Goal: Task Accomplishment & Management: Manage account settings

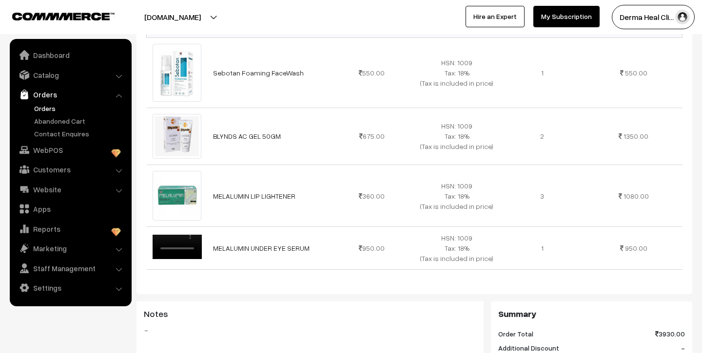
scroll to position [292, 0]
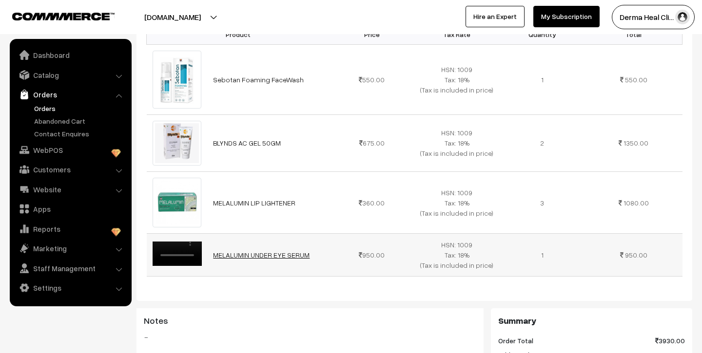
click at [238, 251] on link "MELALUMIN UNDER EYE SERUM" at bounding box center [261, 255] width 97 height 8
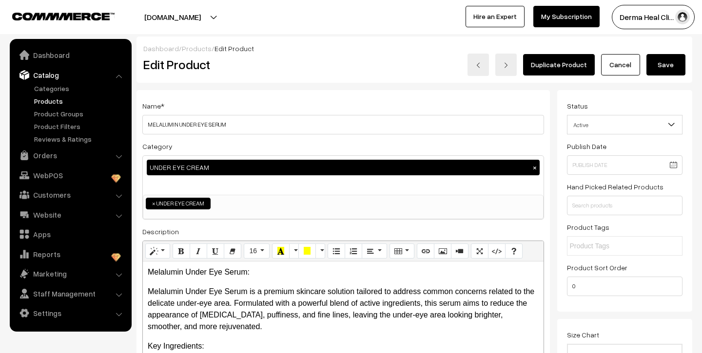
click at [47, 76] on link "Catalog" at bounding box center [70, 75] width 116 height 18
click at [53, 102] on link "Products" at bounding box center [80, 101] width 97 height 10
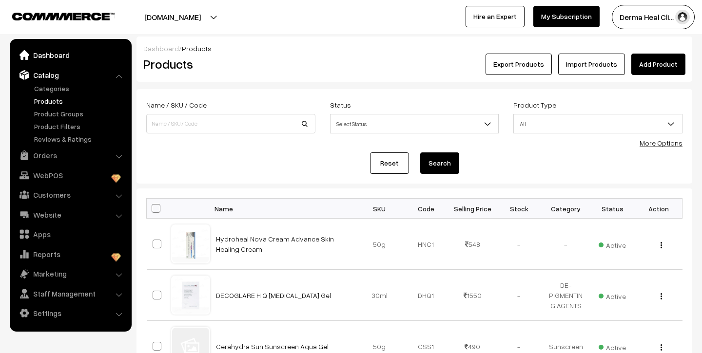
click at [41, 52] on link "Dashboard" at bounding box center [70, 55] width 116 height 18
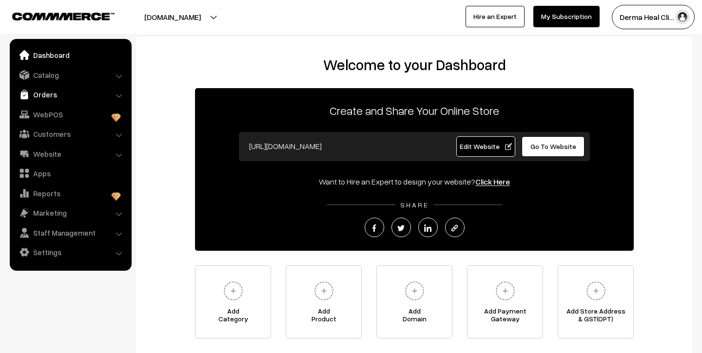
click at [55, 100] on link "Orders" at bounding box center [70, 95] width 116 height 18
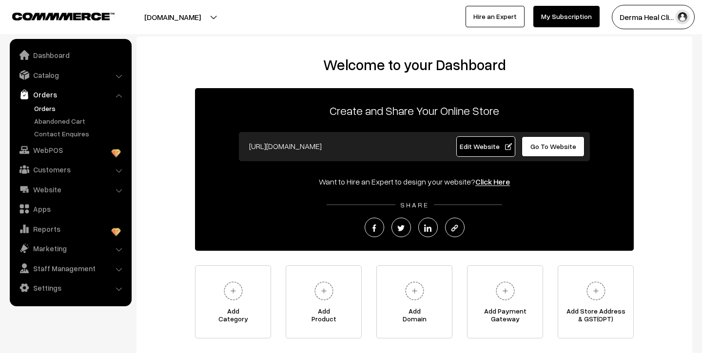
click at [47, 110] on link "Orders" at bounding box center [80, 108] width 97 height 10
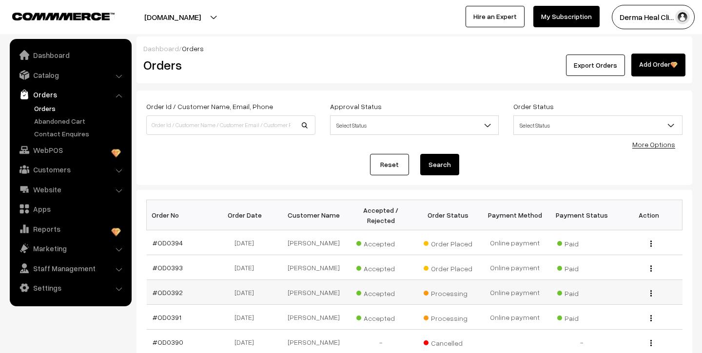
click at [163, 298] on td "#OD0392" at bounding box center [180, 292] width 67 height 25
click at [168, 291] on link "#OD0392" at bounding box center [168, 293] width 30 height 8
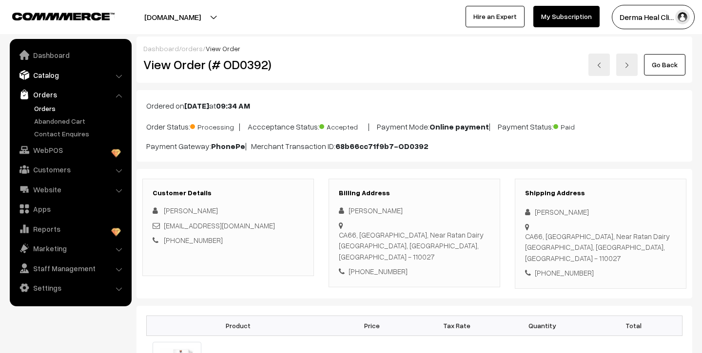
click at [50, 74] on link "Catalog" at bounding box center [70, 75] width 116 height 18
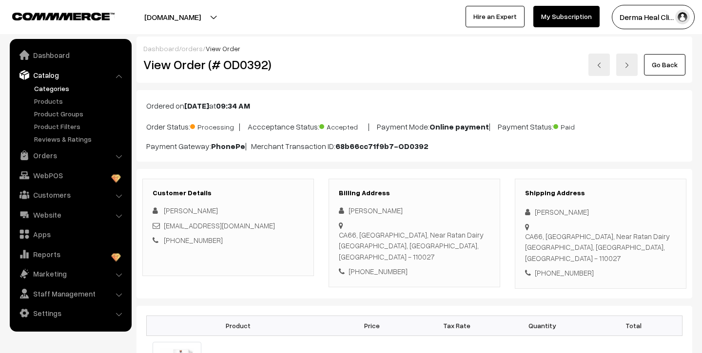
click at [63, 89] on link "Categories" at bounding box center [80, 88] width 97 height 10
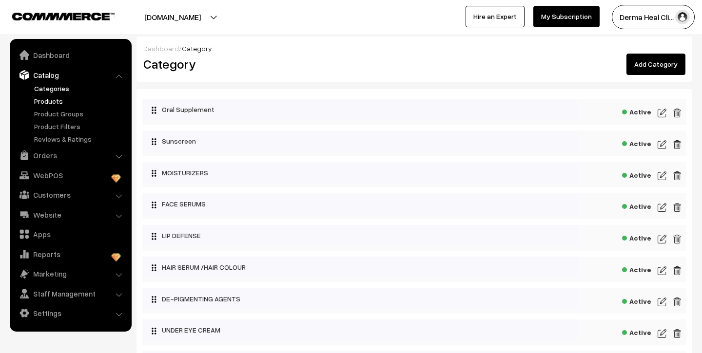
click at [45, 102] on link "Products" at bounding box center [80, 101] width 97 height 10
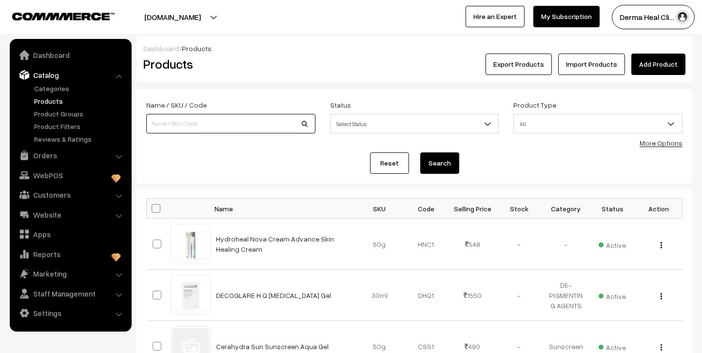
click at [295, 124] on input at bounding box center [230, 124] width 169 height 20
type input "melalumin lip lightener"
click at [420, 153] on button "Search" at bounding box center [439, 163] width 39 height 21
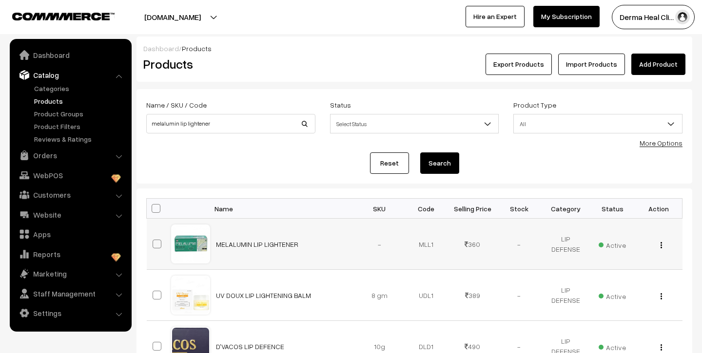
click at [663, 244] on button "button" at bounding box center [661, 245] width 2 height 8
click at [604, 283] on link "Edit" at bounding box center [617, 280] width 83 height 21
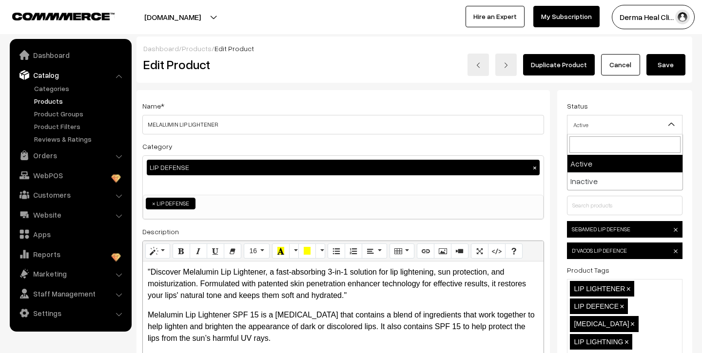
click at [605, 125] on span "Active" at bounding box center [625, 125] width 115 height 17
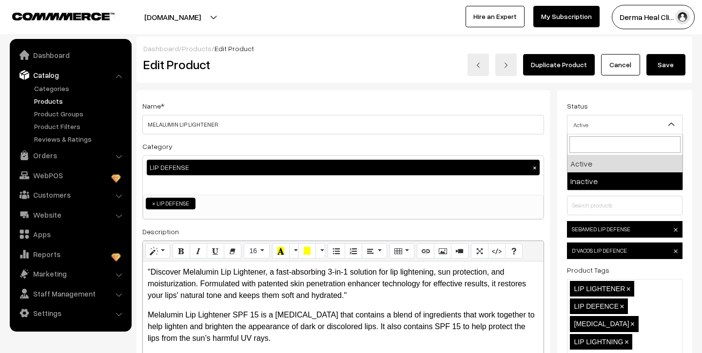
select select "2"
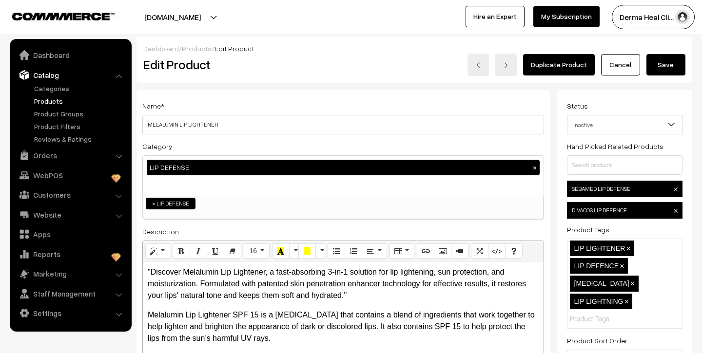
click at [662, 66] on button "Save" at bounding box center [666, 64] width 39 height 21
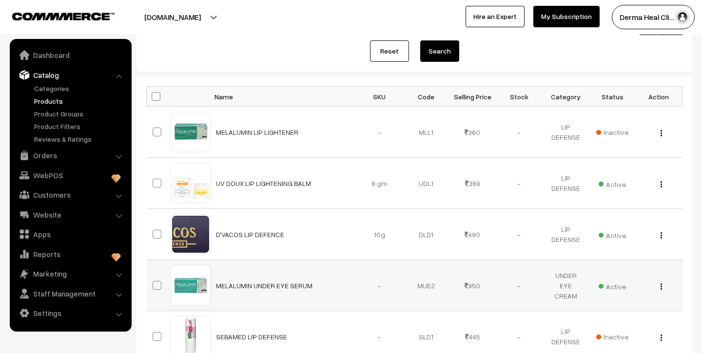
scroll to position [137, 0]
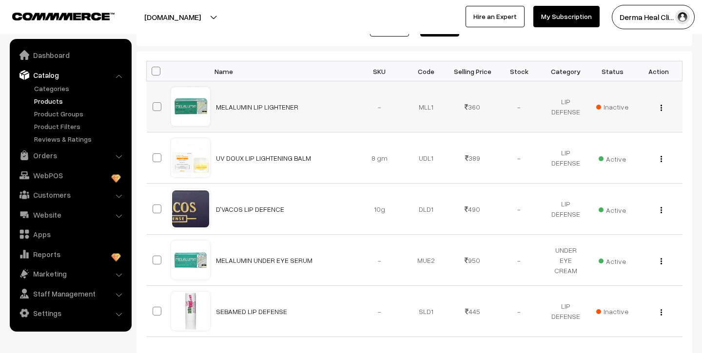
click at [658, 109] on div "View Edit Delete" at bounding box center [659, 107] width 35 height 10
click at [660, 105] on button "button" at bounding box center [661, 108] width 2 height 8
click at [625, 105] on span "Inactive" at bounding box center [612, 107] width 32 height 10
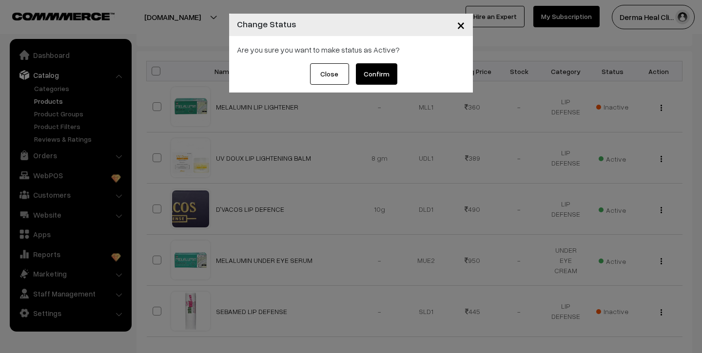
click at [462, 24] on span "×" at bounding box center [461, 25] width 8 height 18
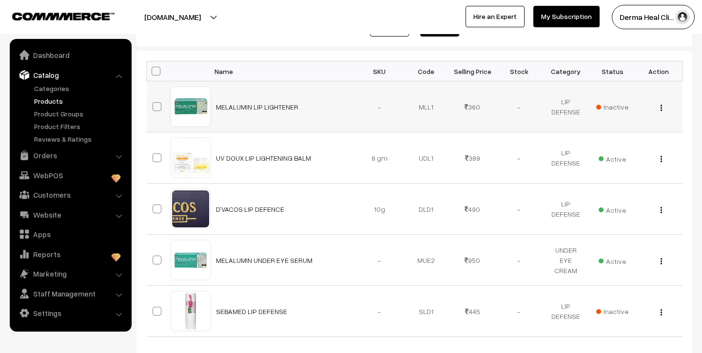
click at [618, 106] on span "Inactive" at bounding box center [612, 107] width 32 height 10
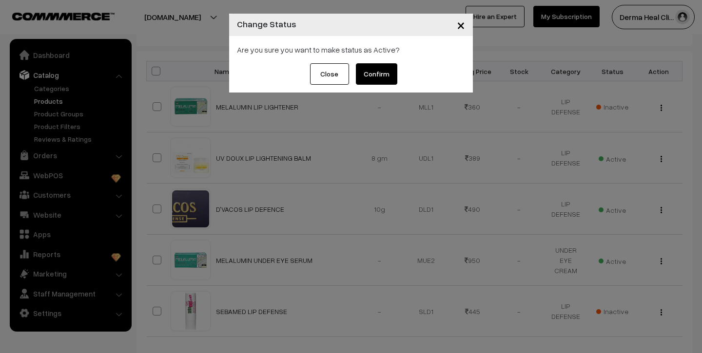
click at [377, 72] on button "Confirm" at bounding box center [376, 73] width 41 height 21
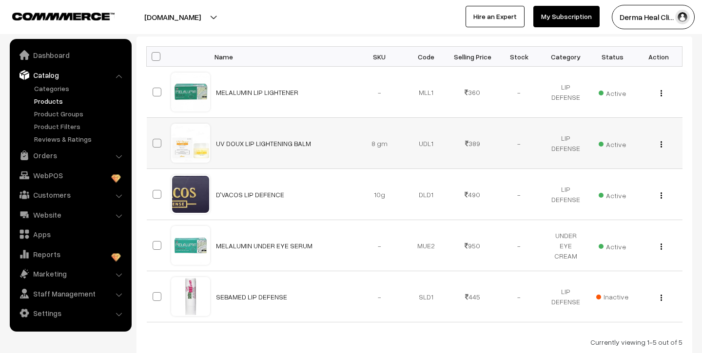
scroll to position [160, 0]
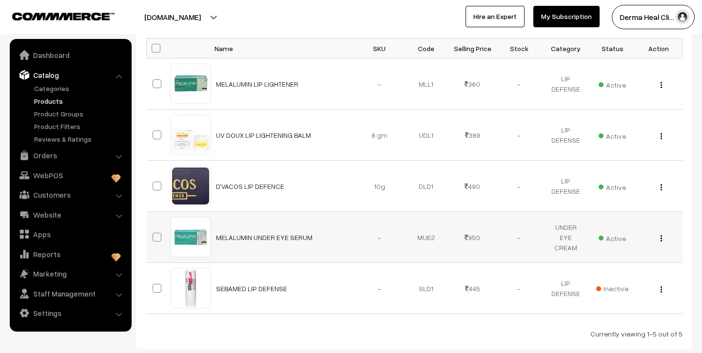
click at [663, 242] on button "button" at bounding box center [661, 239] width 2 height 8
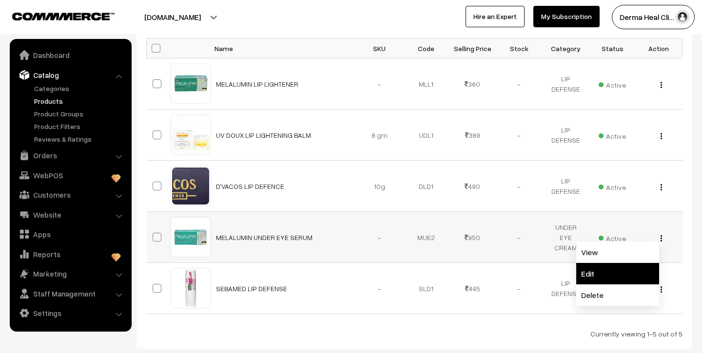
click at [598, 273] on link "Edit" at bounding box center [617, 273] width 83 height 21
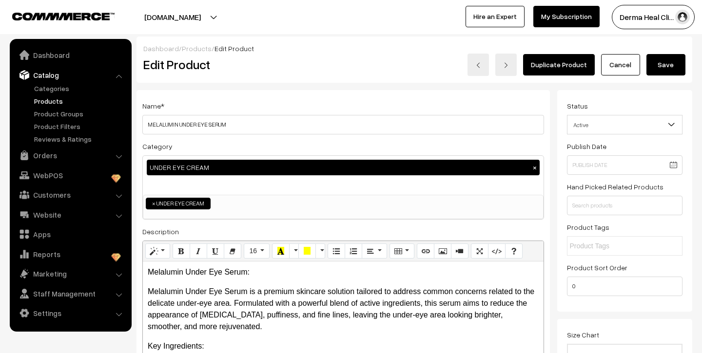
click at [626, 125] on span "Active" at bounding box center [625, 125] width 115 height 17
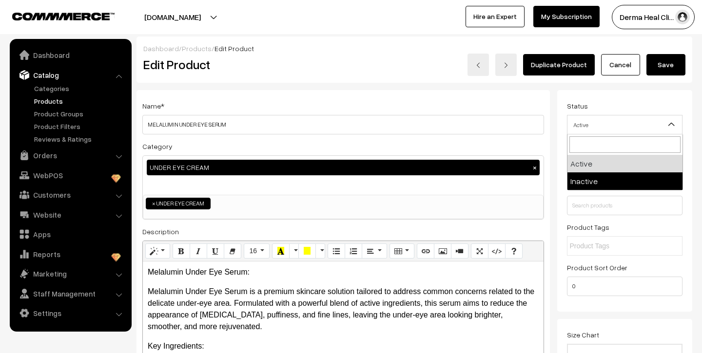
select select "2"
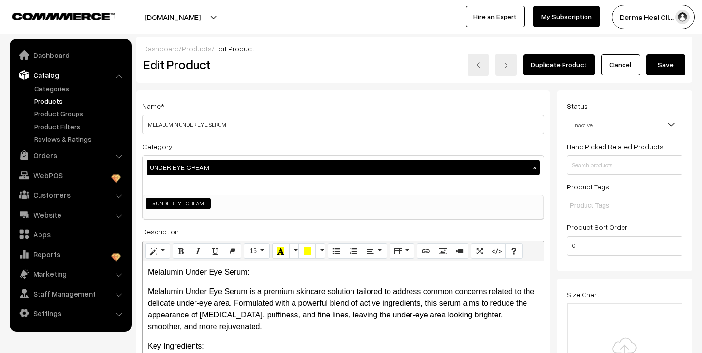
click at [660, 57] on button "Save" at bounding box center [666, 64] width 39 height 21
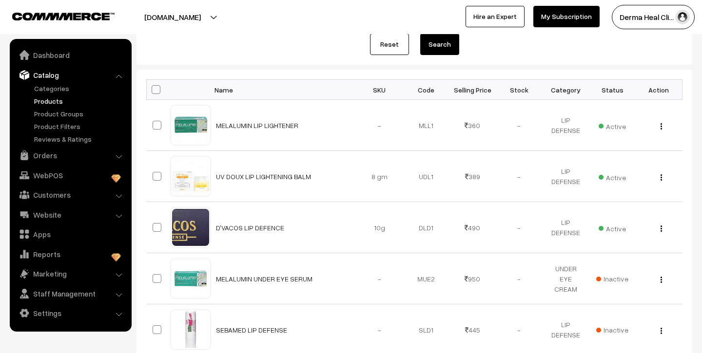
scroll to position [219, 0]
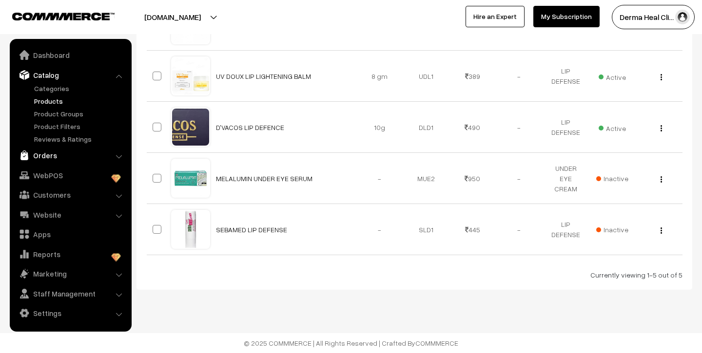
click at [49, 159] on link "Orders" at bounding box center [70, 156] width 116 height 18
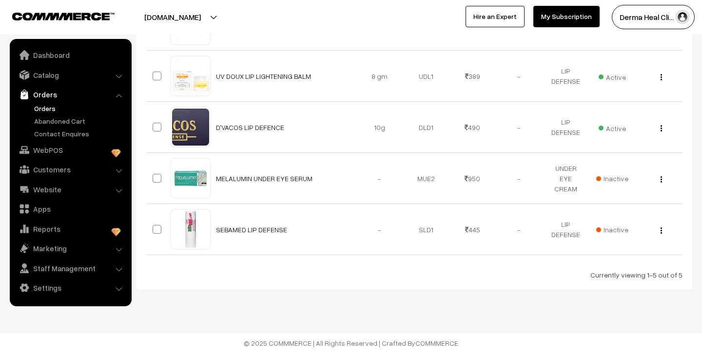
click at [48, 106] on link "Orders" at bounding box center [80, 108] width 97 height 10
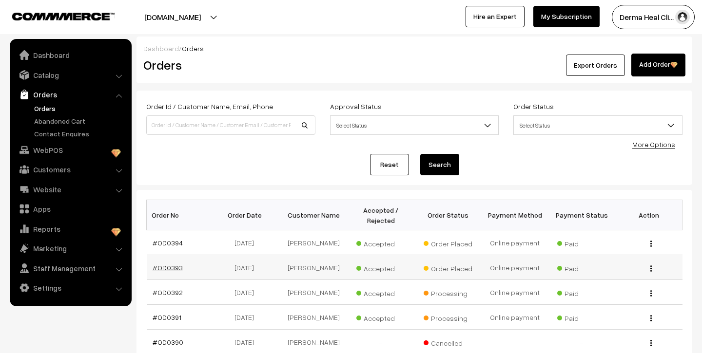
click at [174, 269] on link "#OD0393" at bounding box center [168, 268] width 30 height 8
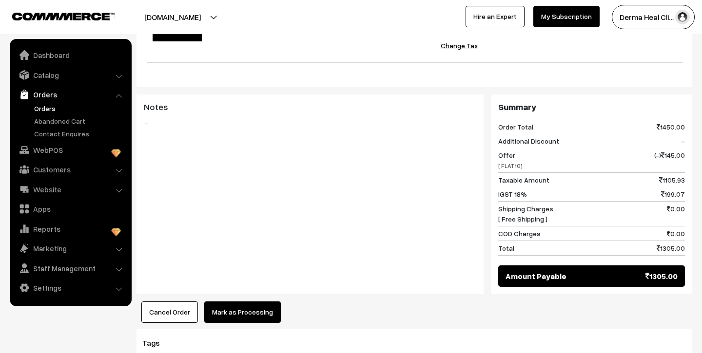
scroll to position [433, 0]
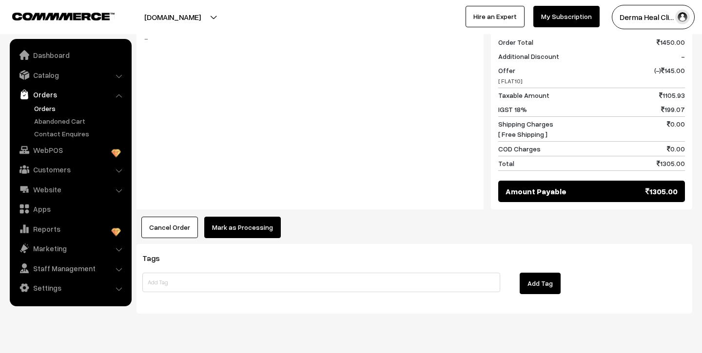
click at [237, 217] on button "Mark as Processing" at bounding box center [242, 227] width 77 height 21
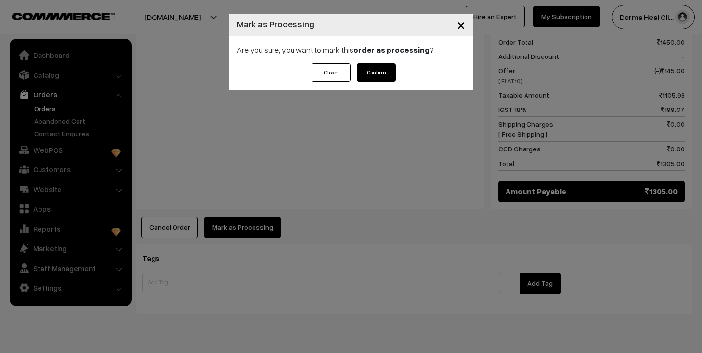
click at [372, 68] on button "Confirm" at bounding box center [376, 72] width 39 height 19
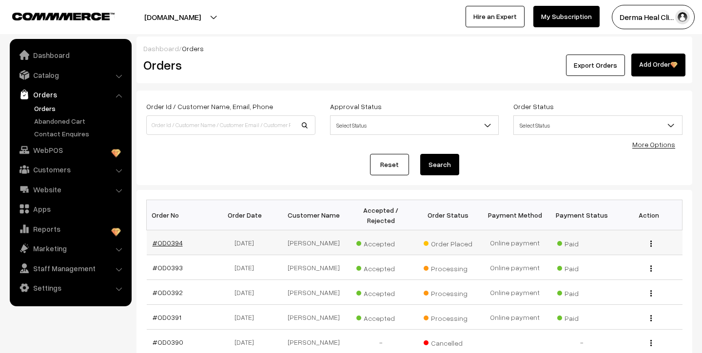
click at [178, 244] on link "#OD0394" at bounding box center [168, 243] width 30 height 8
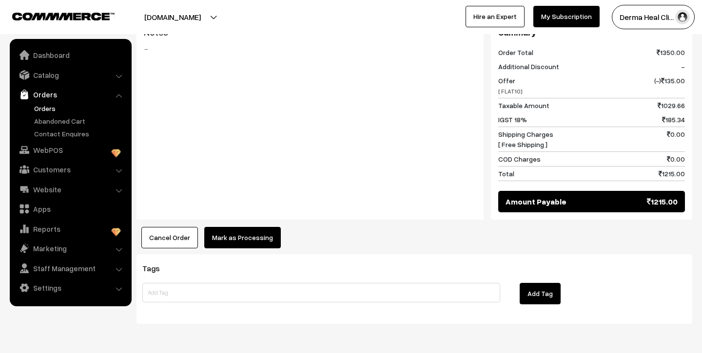
scroll to position [457, 0]
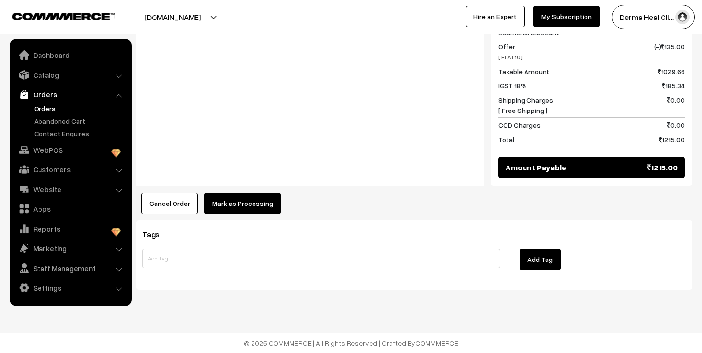
click at [229, 198] on button "Mark as Processing" at bounding box center [242, 203] width 77 height 21
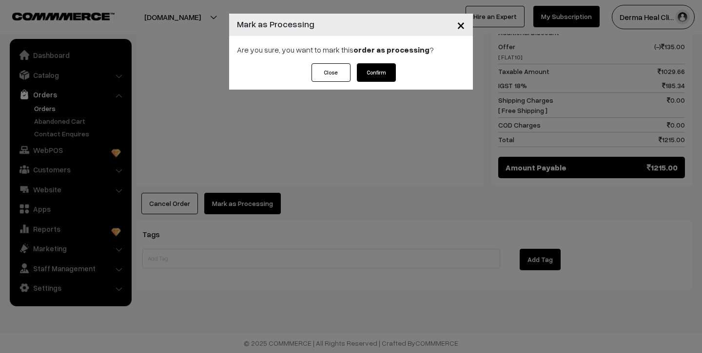
click at [376, 70] on button "Confirm" at bounding box center [376, 72] width 39 height 19
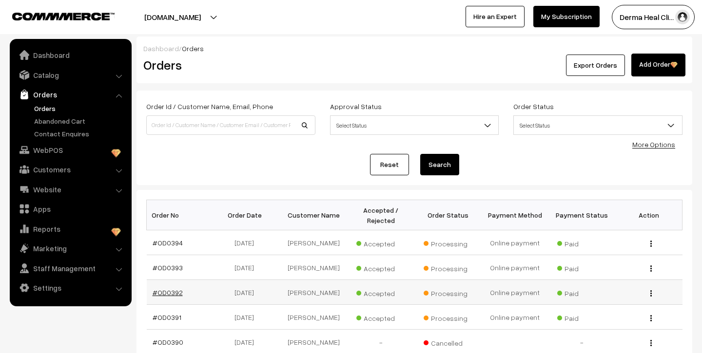
click at [171, 290] on link "#OD0392" at bounding box center [168, 293] width 30 height 8
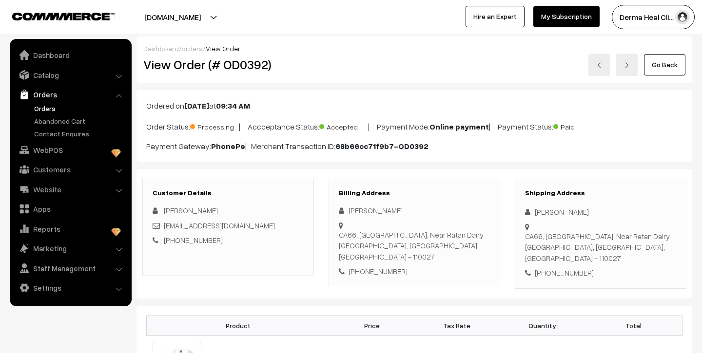
click at [53, 110] on link "Orders" at bounding box center [80, 108] width 97 height 10
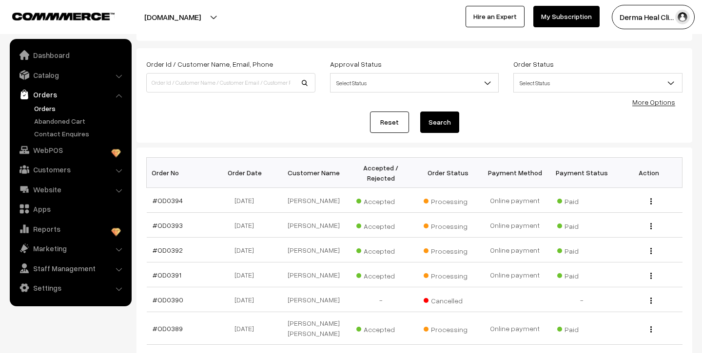
scroll to position [46, 0]
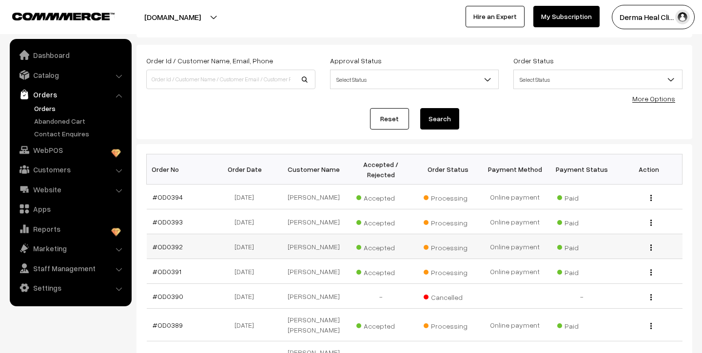
click at [651, 247] on img "button" at bounding box center [650, 248] width 1 height 6
click at [583, 256] on link "View" at bounding box center [607, 261] width 83 height 21
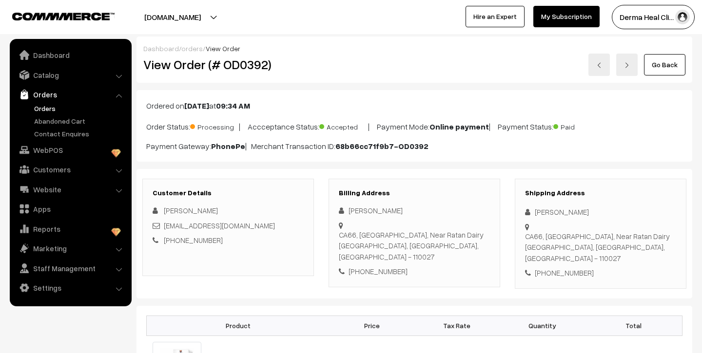
click at [47, 105] on link "Orders" at bounding box center [80, 108] width 97 height 10
